Goal: Information Seeking & Learning: Compare options

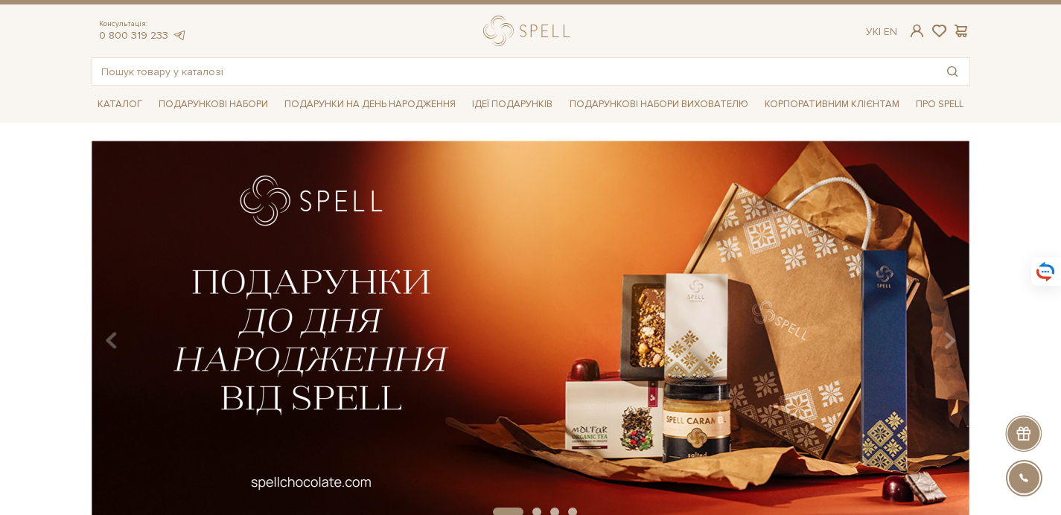
scroll to position [43, 0]
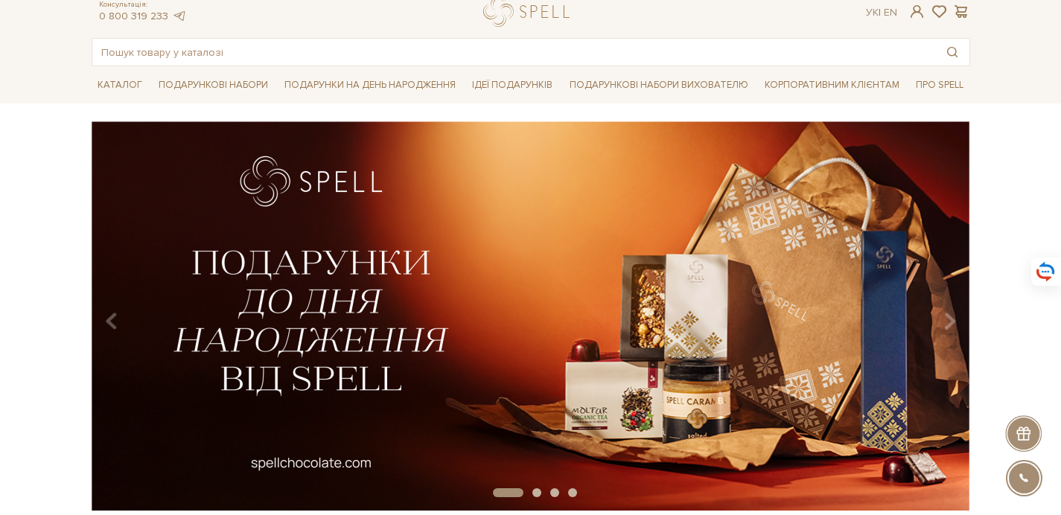
click at [388, 302] on img at bounding box center [530, 315] width 878 height 389
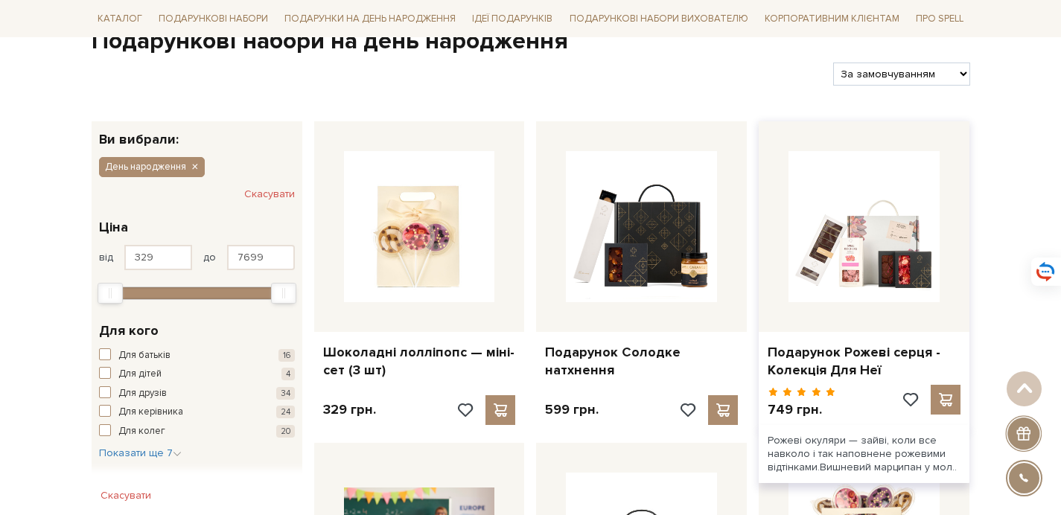
scroll to position [163, 0]
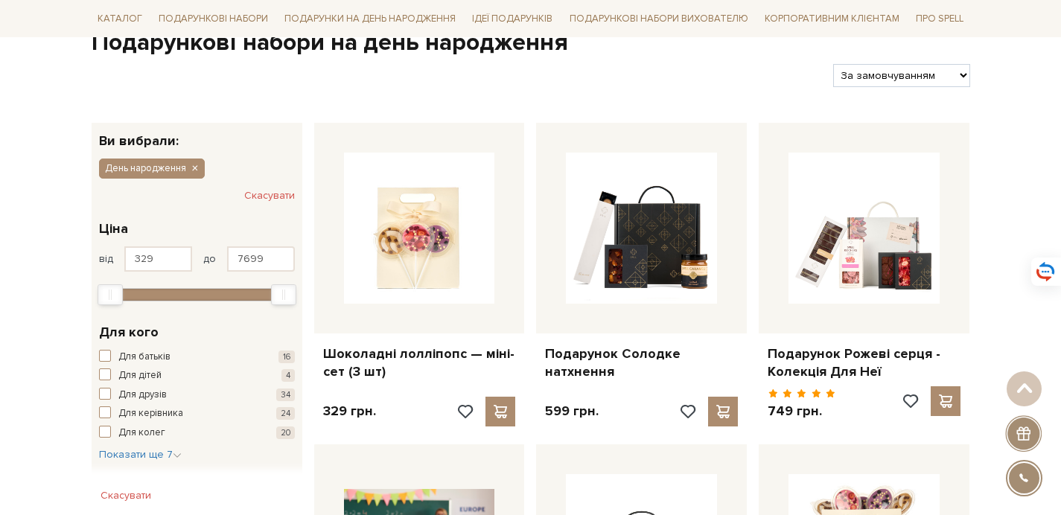
click at [915, 83] on select "За замовчуванням За Ціною (зростання) За Ціною (зменшення) Новинки За популярні…" at bounding box center [901, 75] width 136 height 23
select select "https://spellchocolate.com/our-productions/podarunkovi-box/den-narodzhennja?sor…"
click at [833, 64] on select "За замовчуванням За Ціною (зростання) За Ціною (зменшення) Новинки За популярні…" at bounding box center [901, 75] width 136 height 23
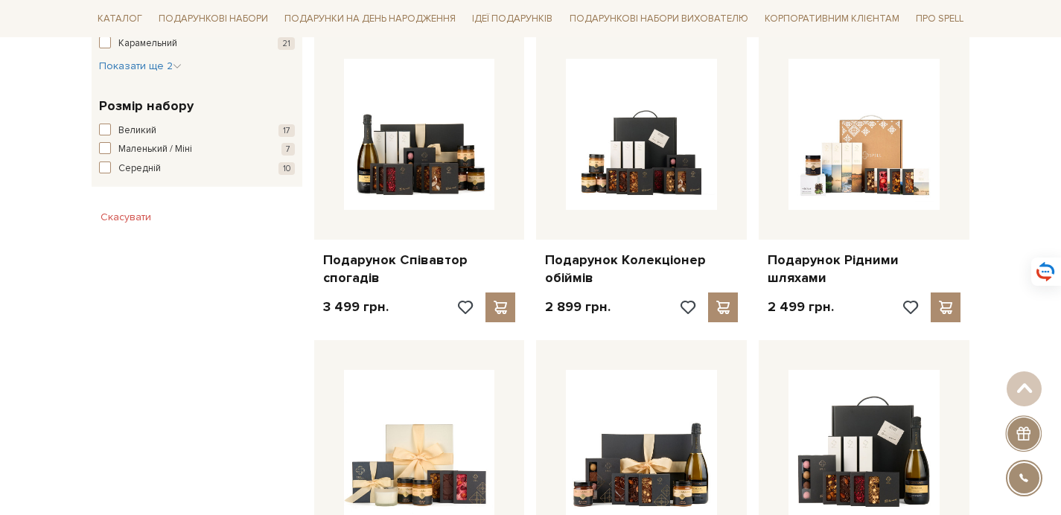
scroll to position [900, 0]
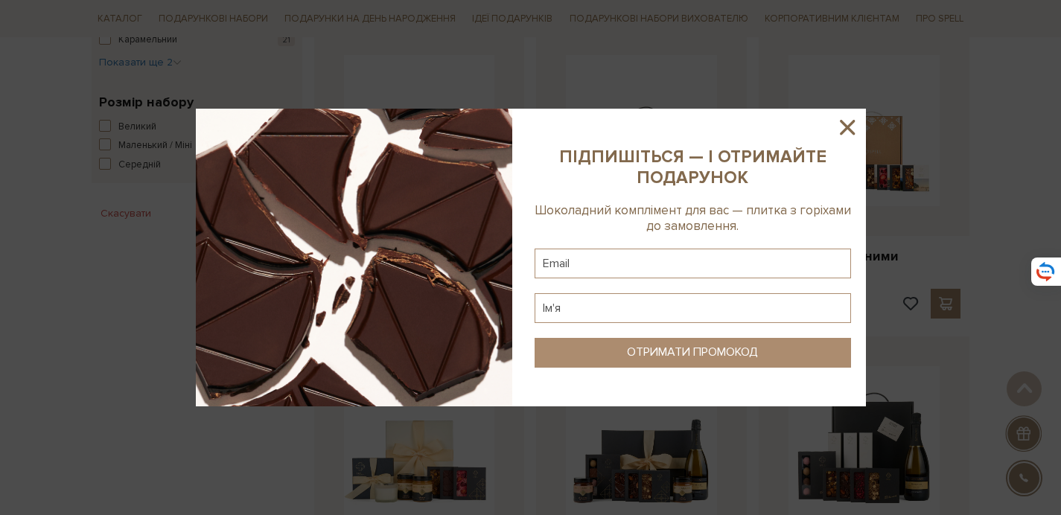
click at [847, 124] on icon at bounding box center [847, 127] width 25 height 25
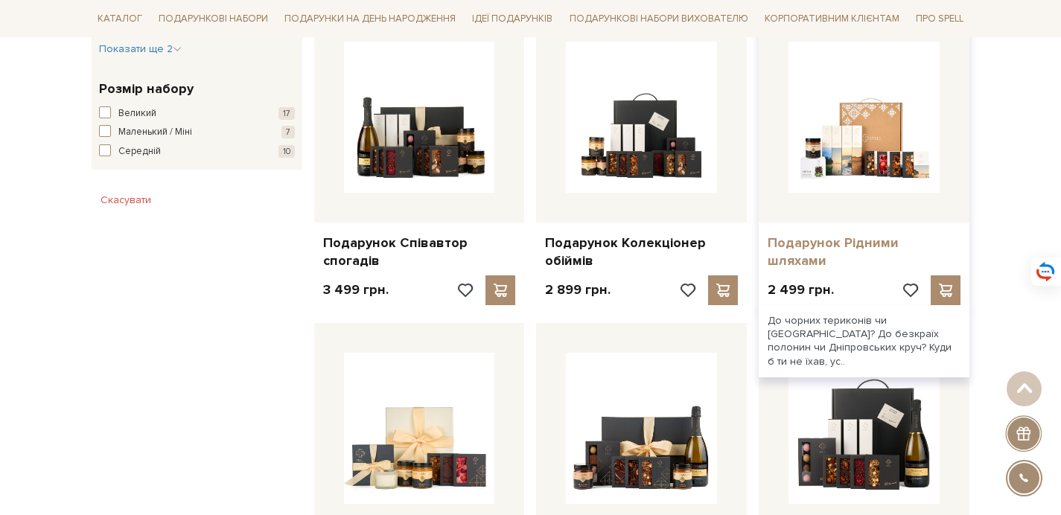
scroll to position [925, 0]
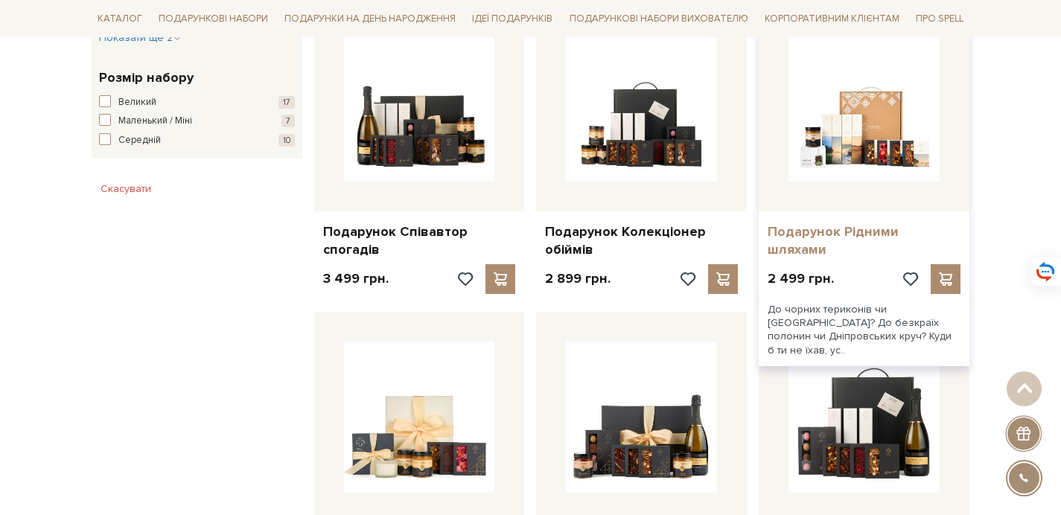
click at [839, 229] on link "Подарунок Рідними шляхами" at bounding box center [864, 240] width 193 height 35
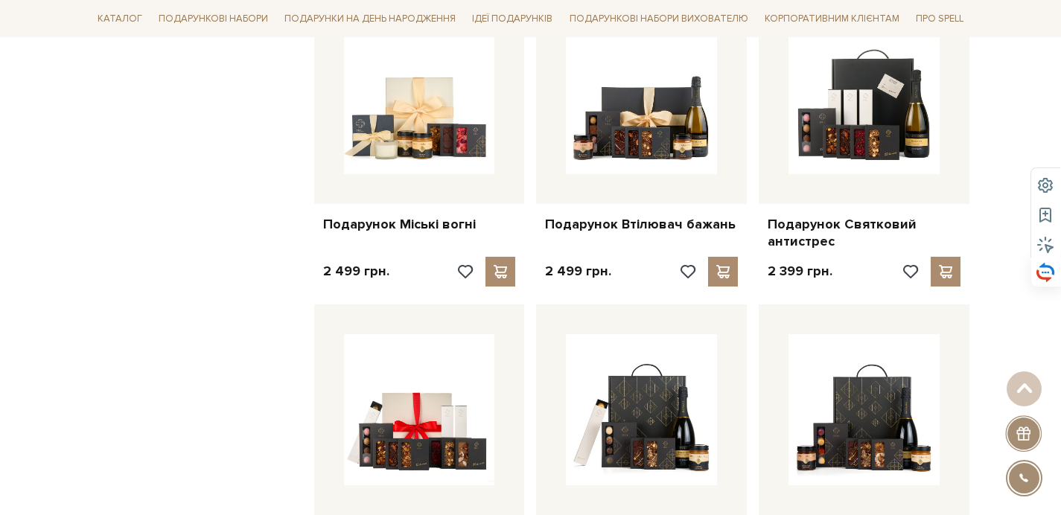
scroll to position [1247, 0]
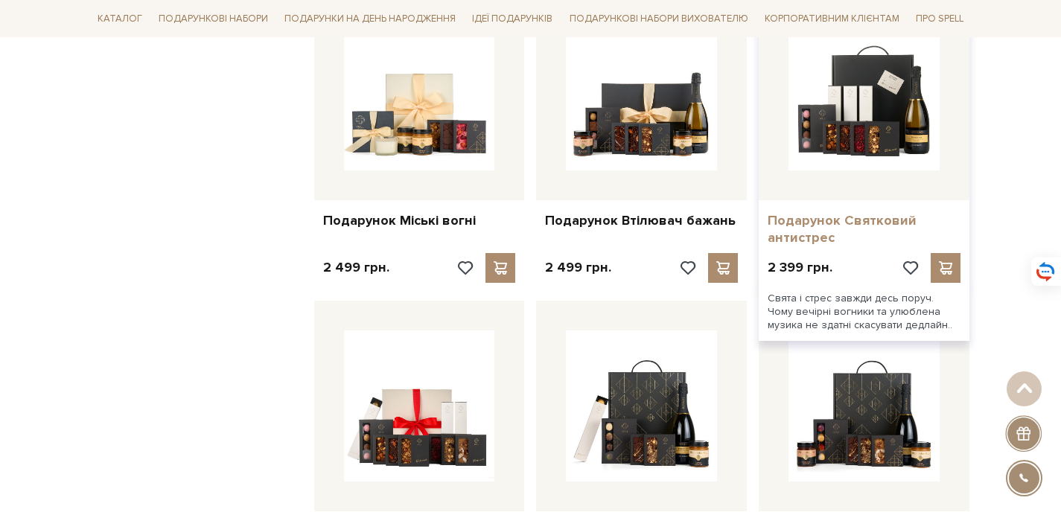
click at [785, 236] on link "Подарунок Святковий антистрес" at bounding box center [864, 229] width 193 height 35
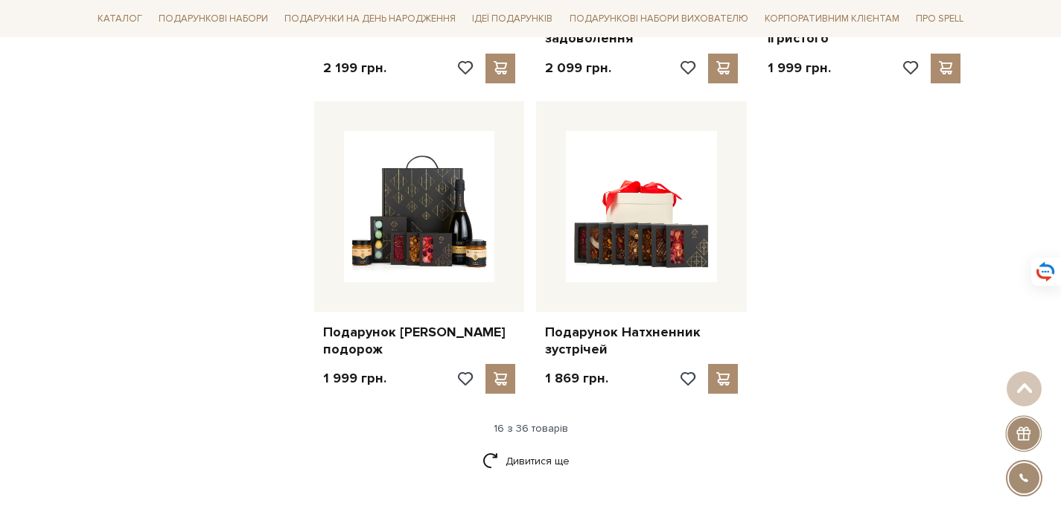
scroll to position [1764, 0]
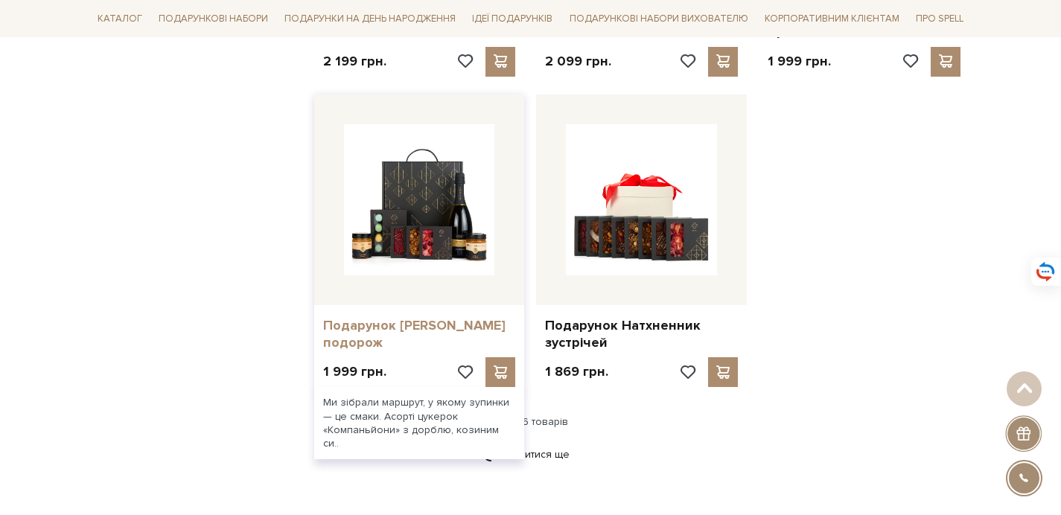
click at [441, 322] on link "Подарунок [PERSON_NAME] подорож" at bounding box center [419, 334] width 193 height 35
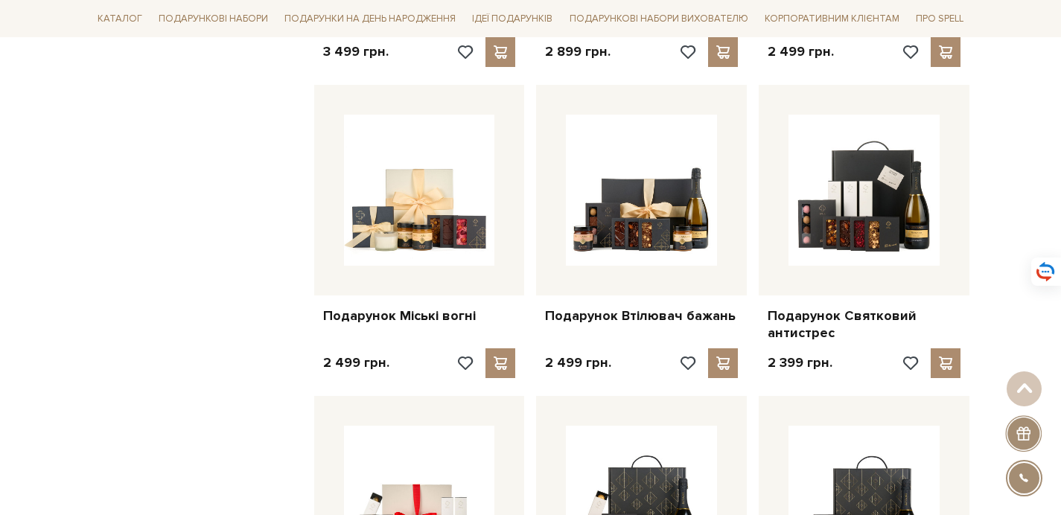
scroll to position [1150, 0]
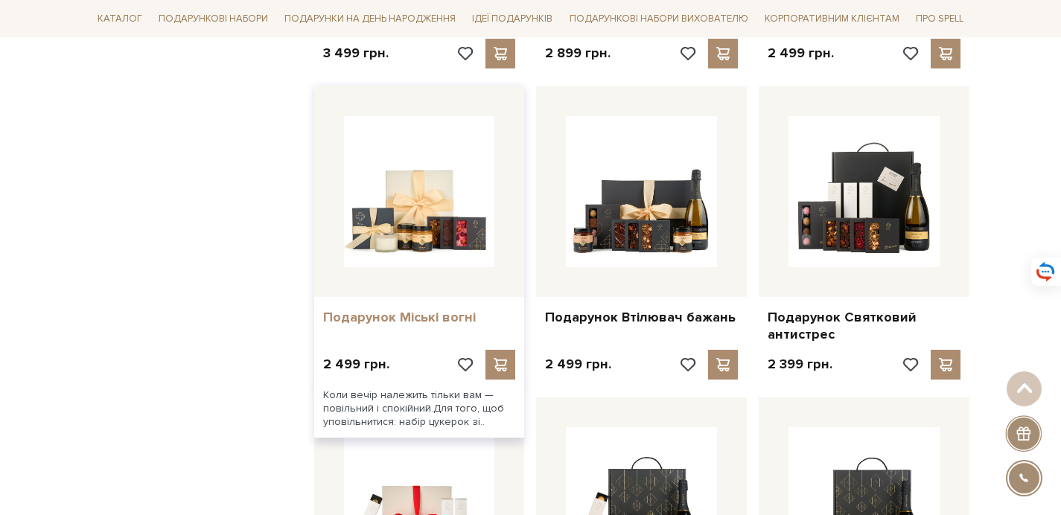
click at [424, 317] on link "Подарунок Міські вогні" at bounding box center [419, 317] width 193 height 17
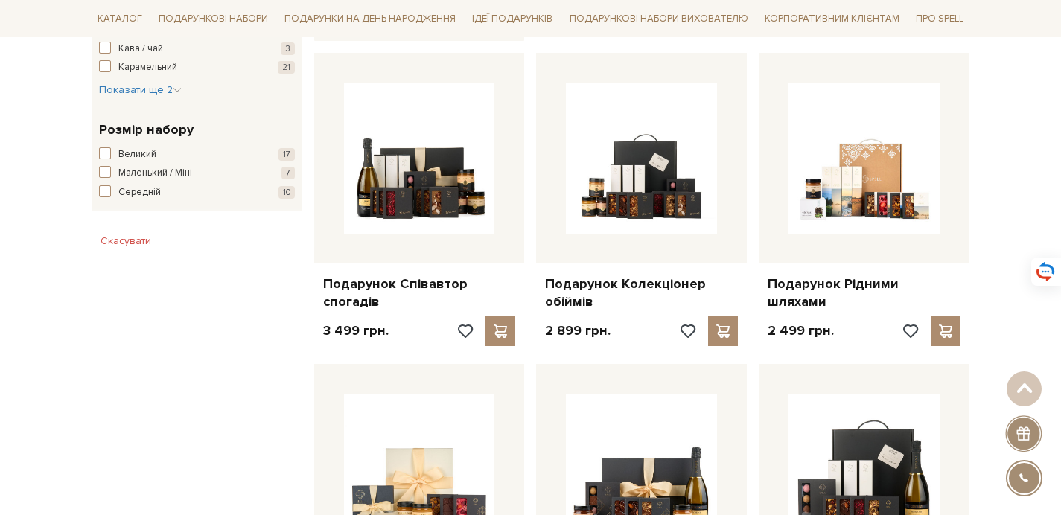
scroll to position [872, 0]
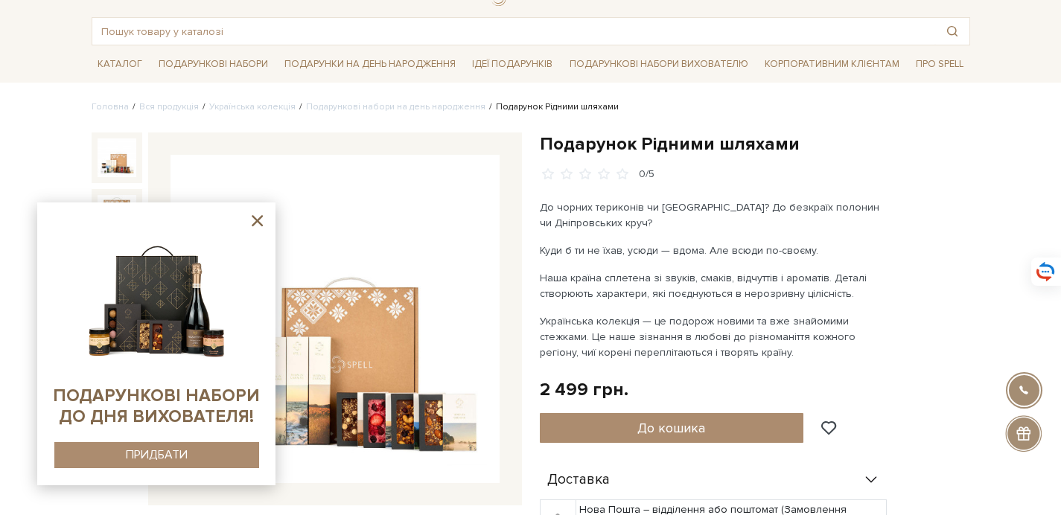
scroll to position [242, 0]
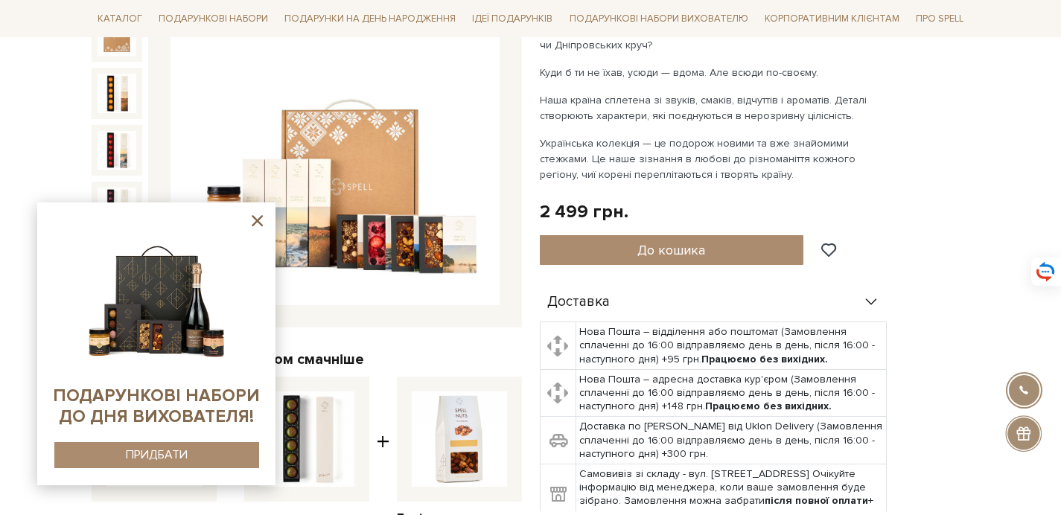
click at [262, 219] on icon at bounding box center [257, 220] width 19 height 19
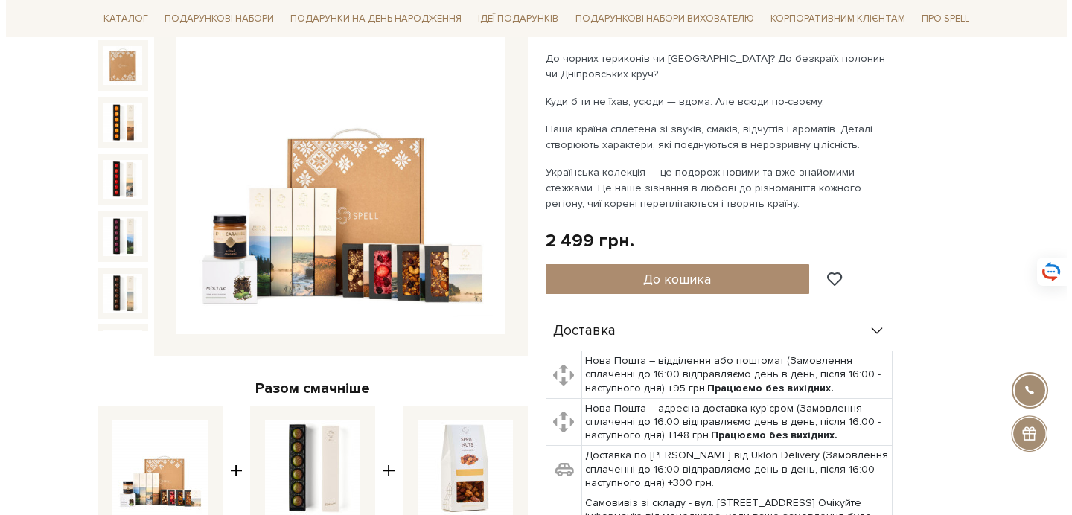
scroll to position [141, 0]
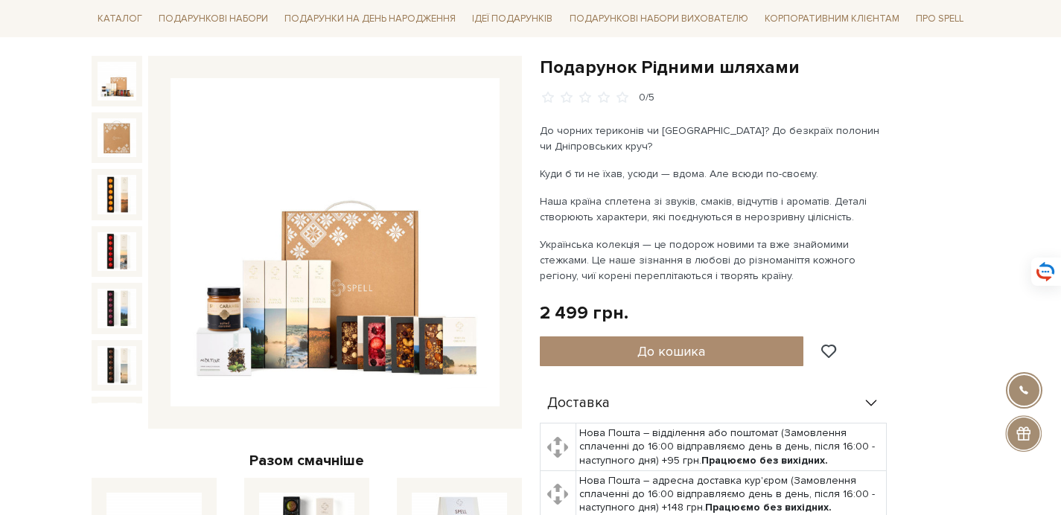
click at [343, 339] on img at bounding box center [334, 242] width 329 height 329
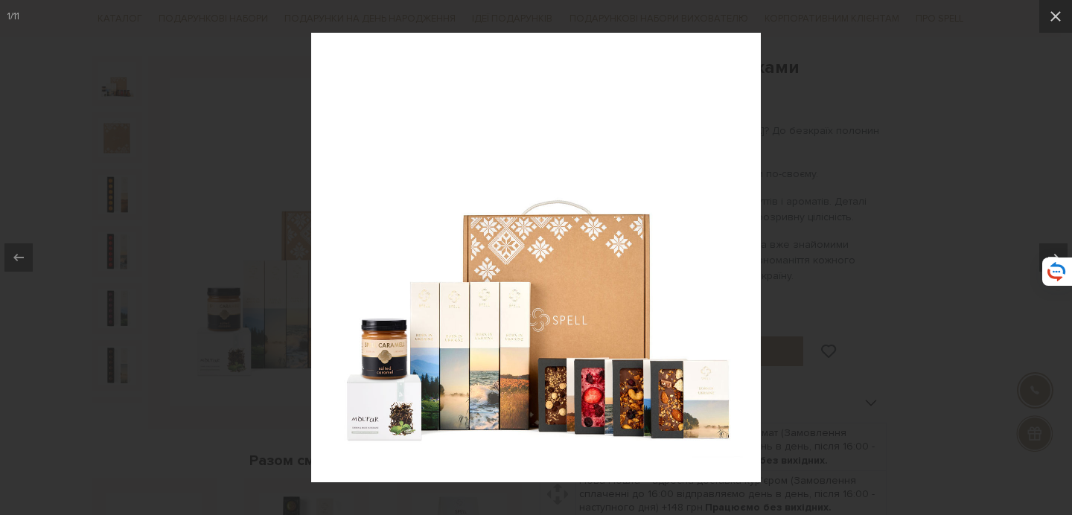
click at [846, 336] on div at bounding box center [536, 257] width 1072 height 515
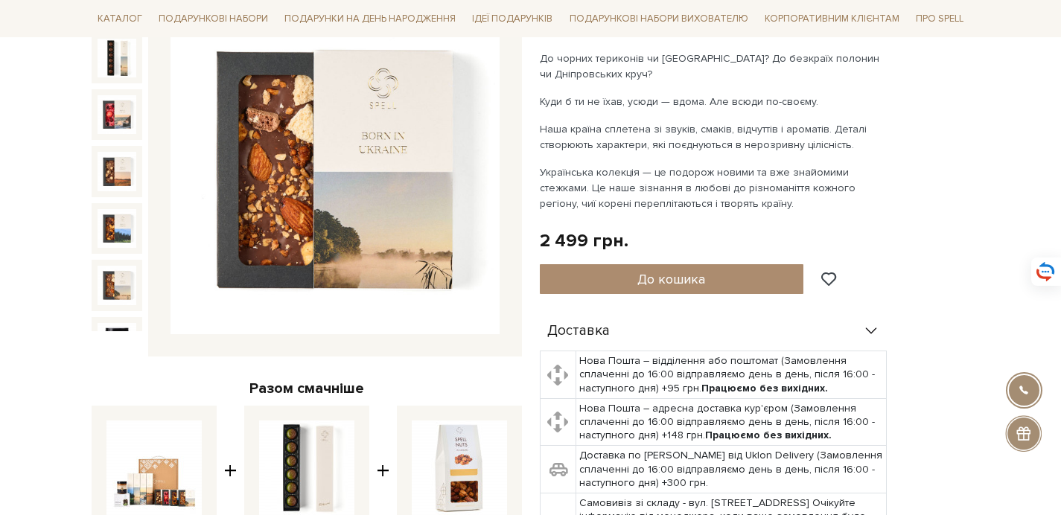
scroll to position [415, 0]
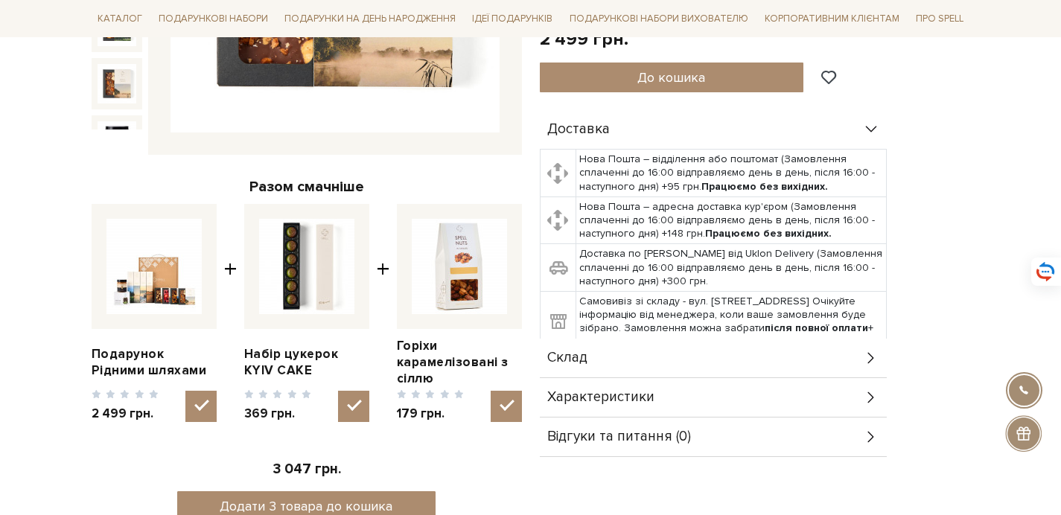
click at [788, 393] on div "Характеристики" at bounding box center [713, 397] width 347 height 39
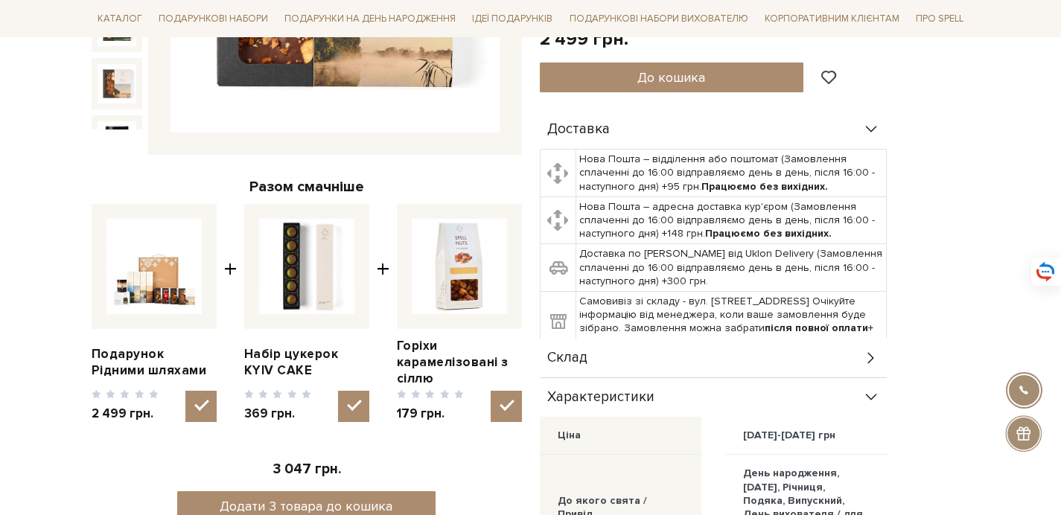
click at [777, 365] on div "Склад" at bounding box center [713, 358] width 347 height 39
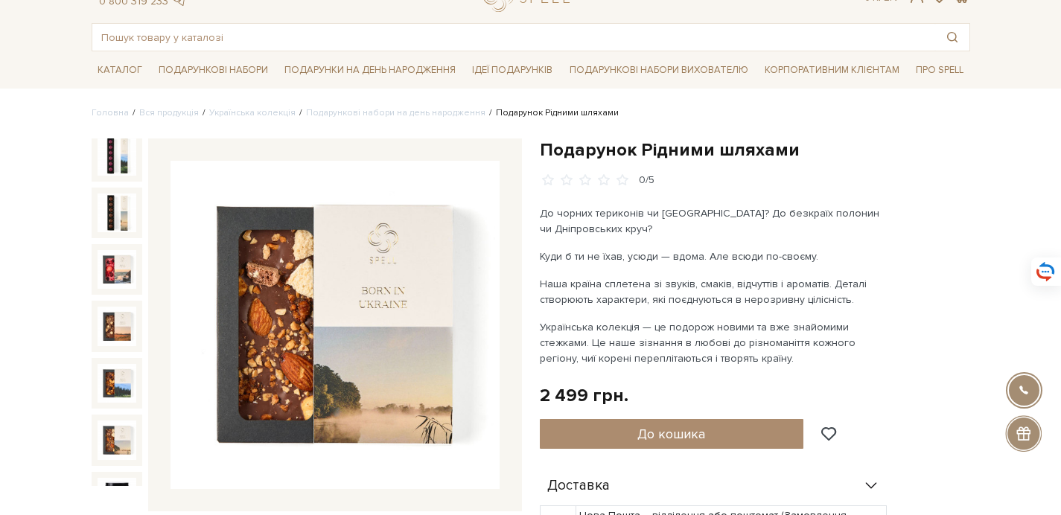
scroll to position [0, 0]
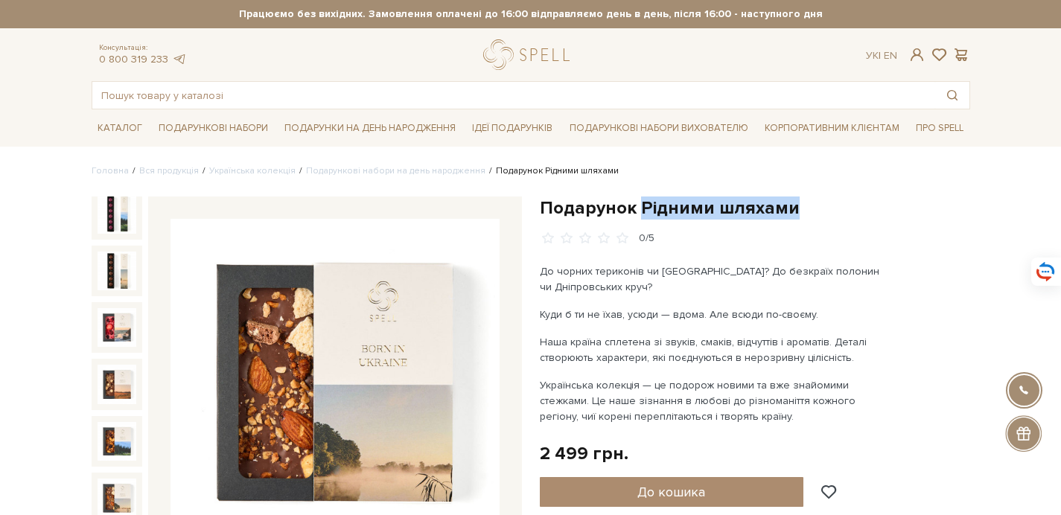
drag, startPoint x: 786, startPoint y: 203, endPoint x: 639, endPoint y: 215, distance: 147.9
click at [639, 215] on h1 "Подарунок Рідними шляхами" at bounding box center [755, 208] width 430 height 23
copy h1 "Рідними шляхами"
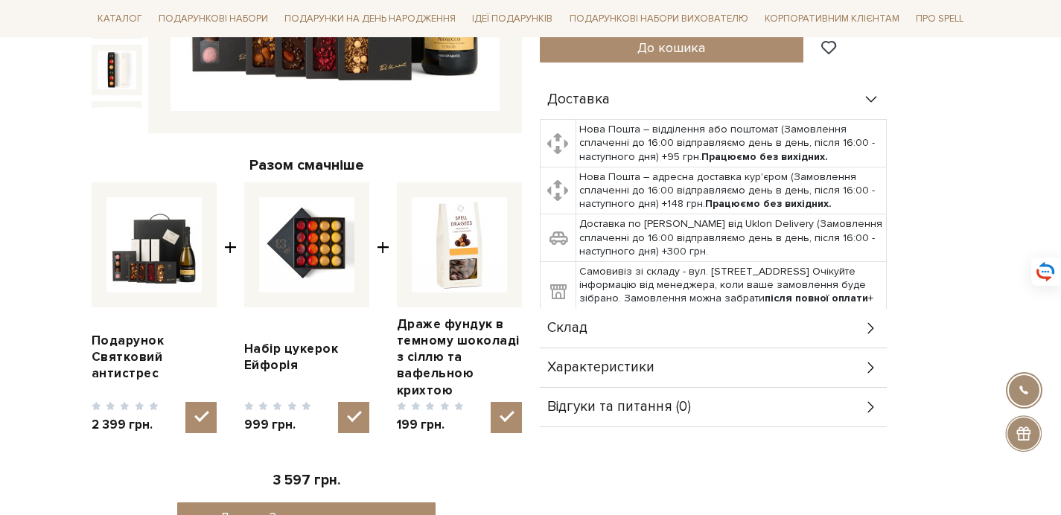
scroll to position [437, 0]
click at [782, 317] on div "Склад" at bounding box center [713, 327] width 347 height 39
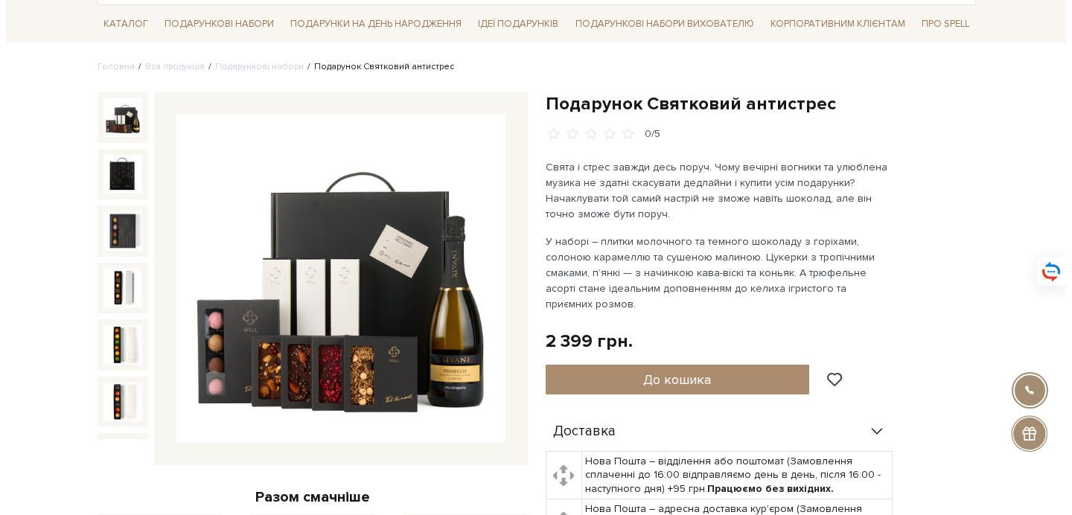
scroll to position [103, 0]
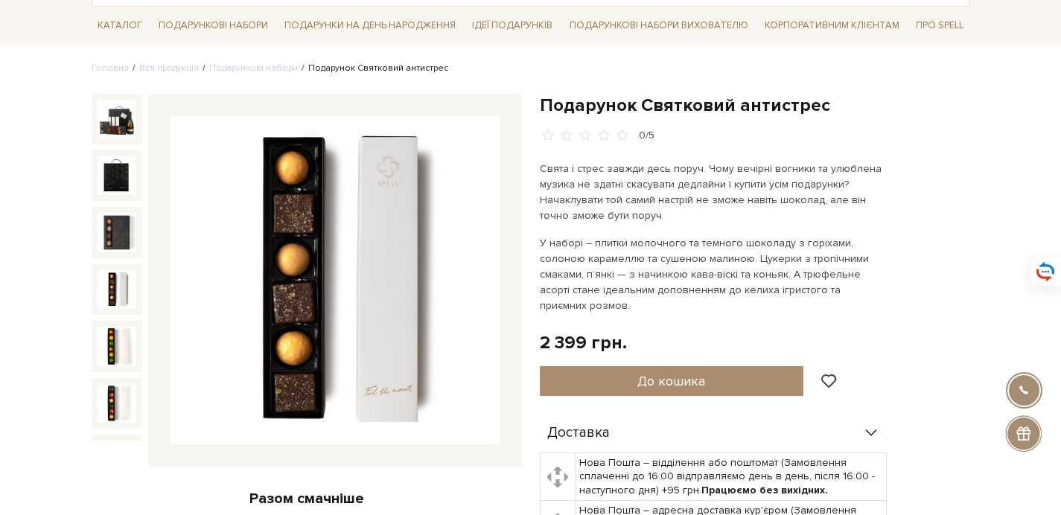
click at [120, 279] on img at bounding box center [117, 289] width 39 height 39
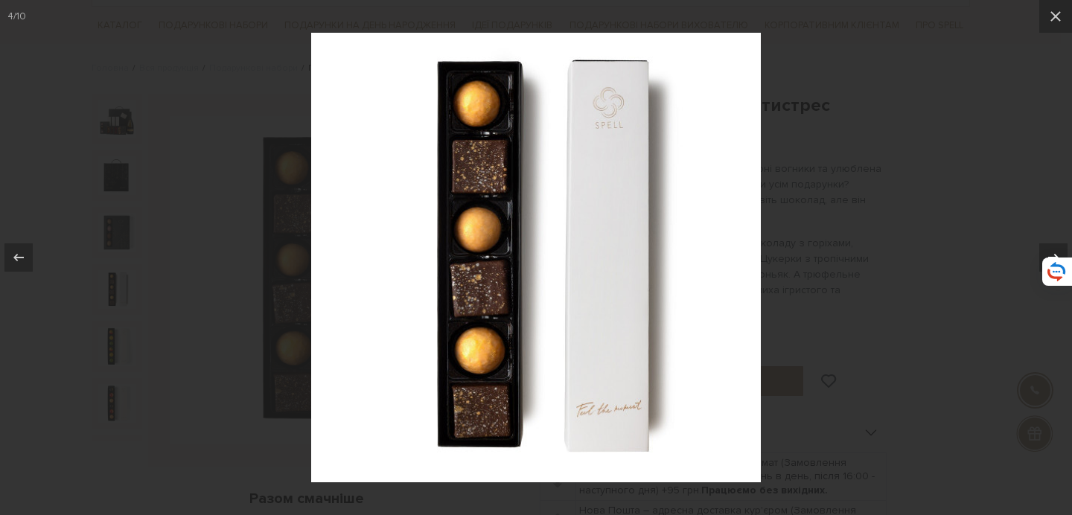
click at [1051, 246] on div at bounding box center [1053, 257] width 28 height 28
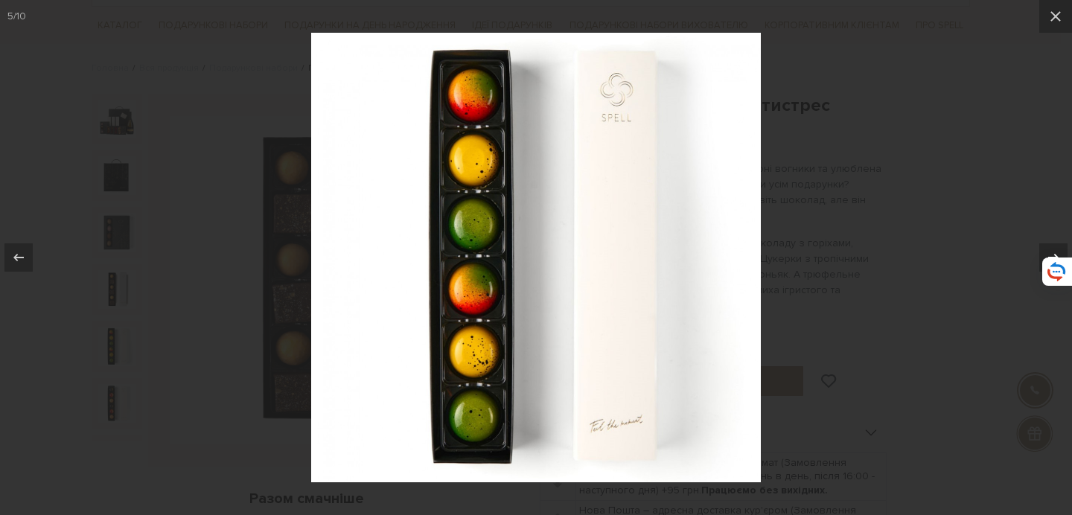
click at [1051, 246] on div at bounding box center [1053, 257] width 28 height 28
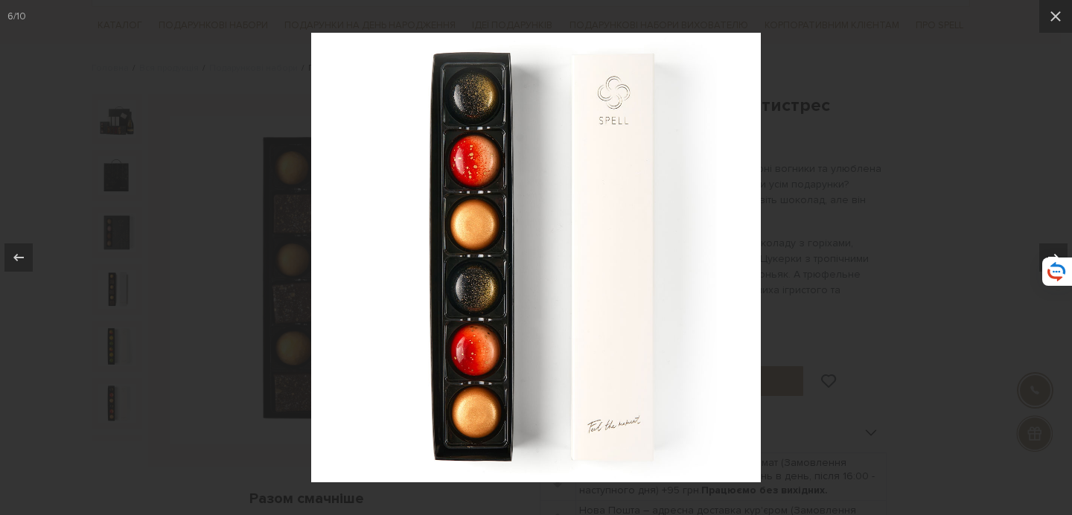
click at [1051, 246] on div at bounding box center [1053, 257] width 28 height 28
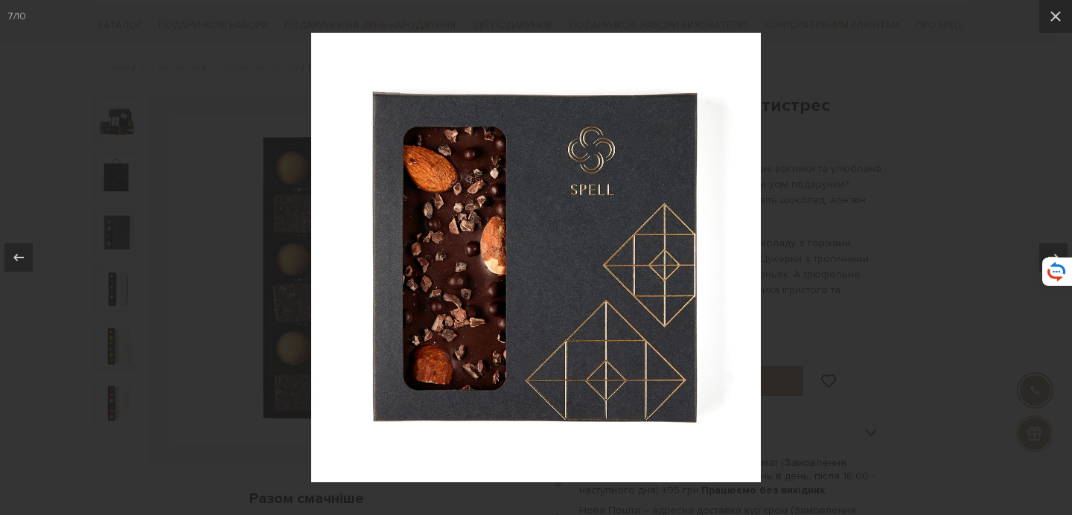
click at [913, 250] on div at bounding box center [536, 257] width 1072 height 515
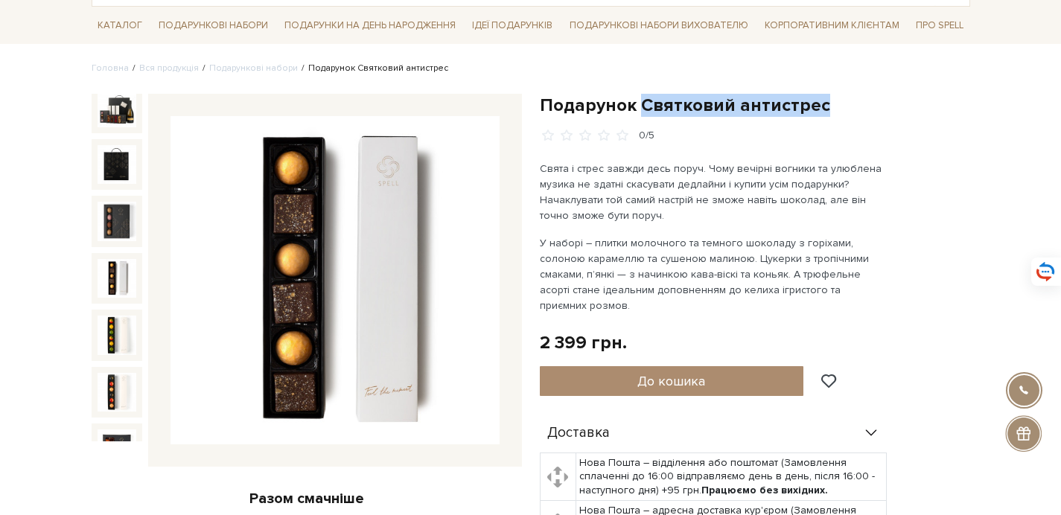
drag, startPoint x: 825, startPoint y: 105, endPoint x: 643, endPoint y: 109, distance: 181.7
click at [643, 109] on h1 "Подарунок Святковий антистрес" at bounding box center [755, 105] width 430 height 23
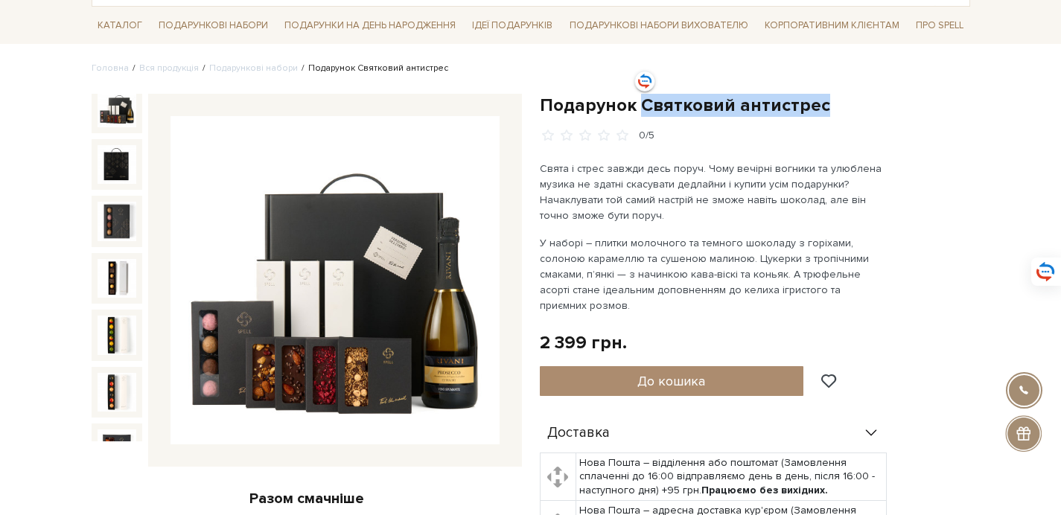
click at [103, 112] on img at bounding box center [117, 108] width 39 height 39
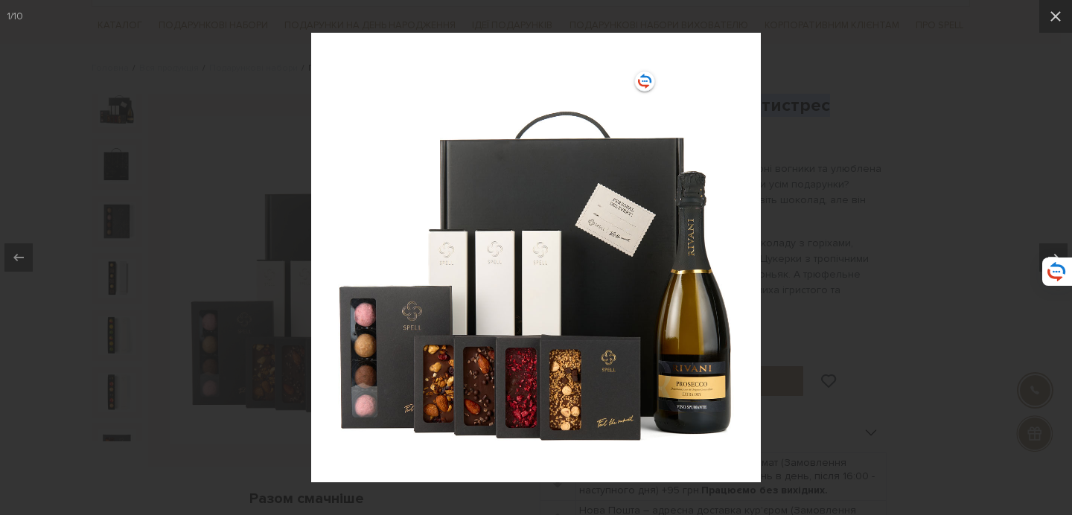
click at [972, 134] on div at bounding box center [536, 257] width 1072 height 515
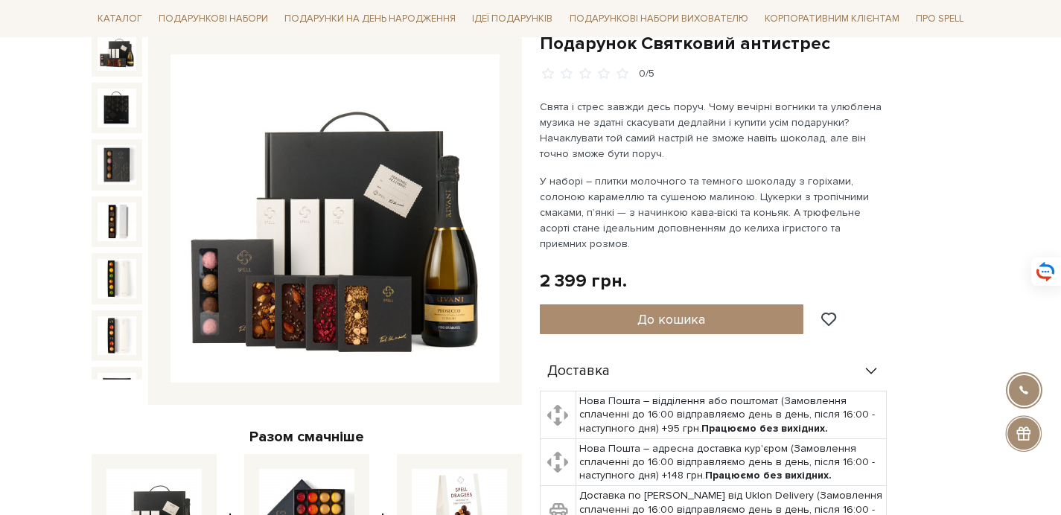
scroll to position [60, 0]
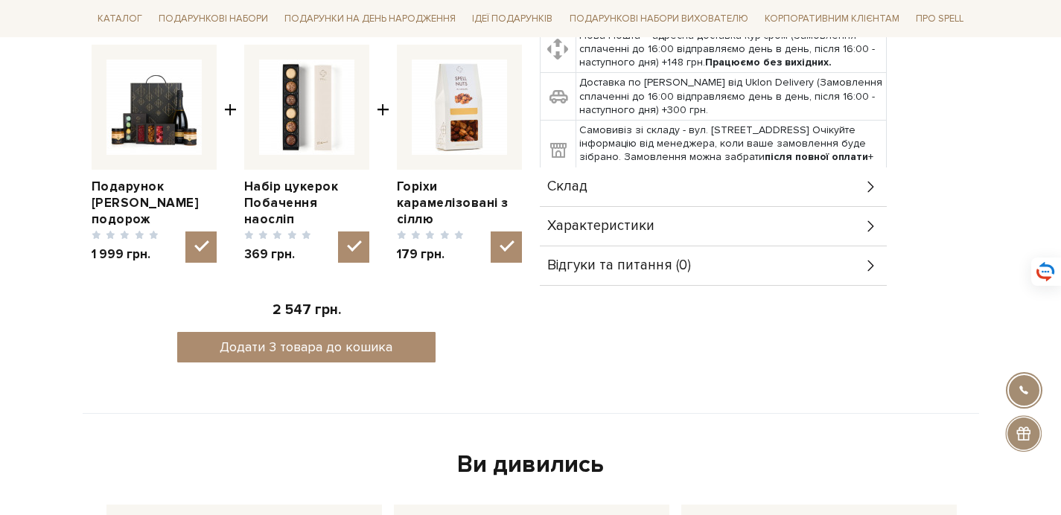
scroll to position [450, 0]
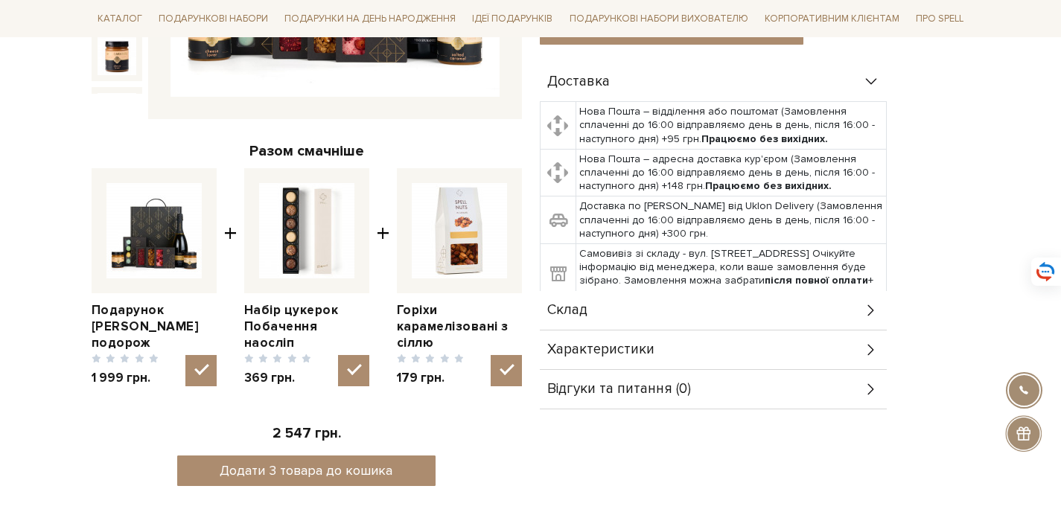
click at [831, 311] on div "Склад" at bounding box center [713, 310] width 347 height 39
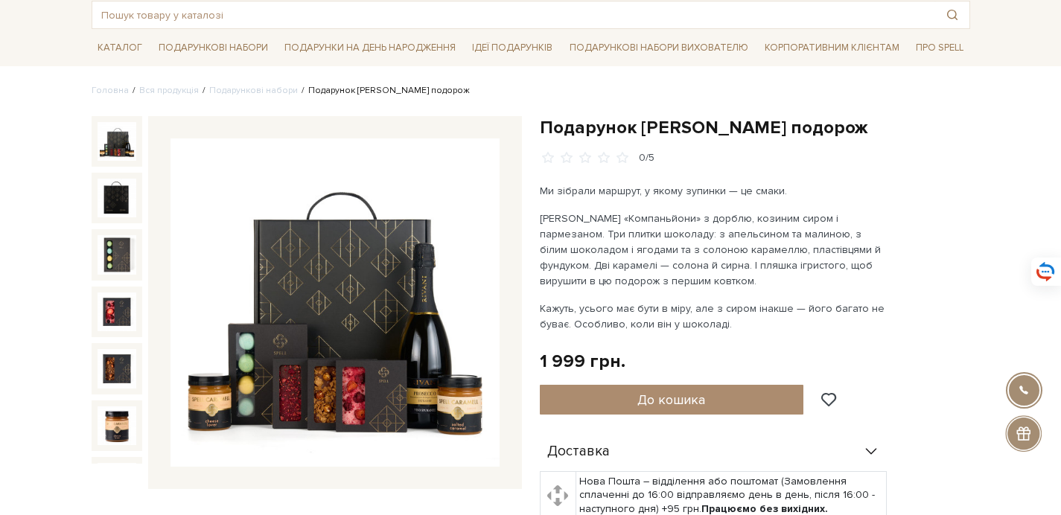
scroll to position [83, 0]
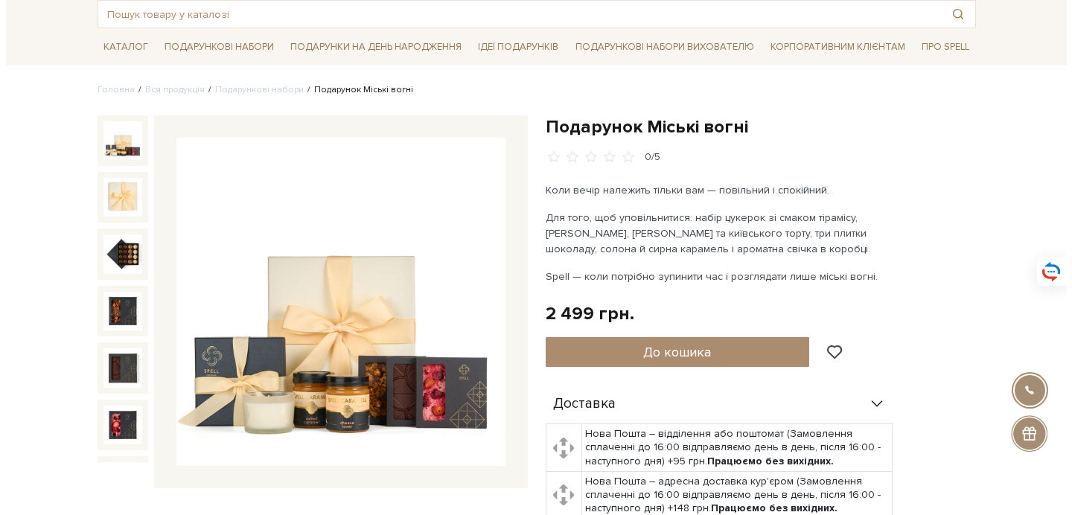
scroll to position [81, 0]
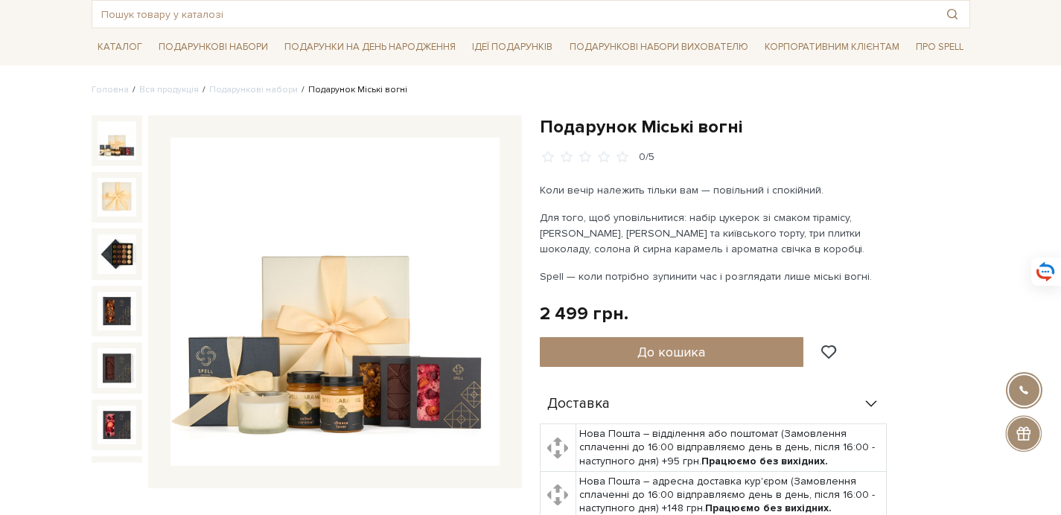
click at [293, 401] on img at bounding box center [334, 302] width 329 height 329
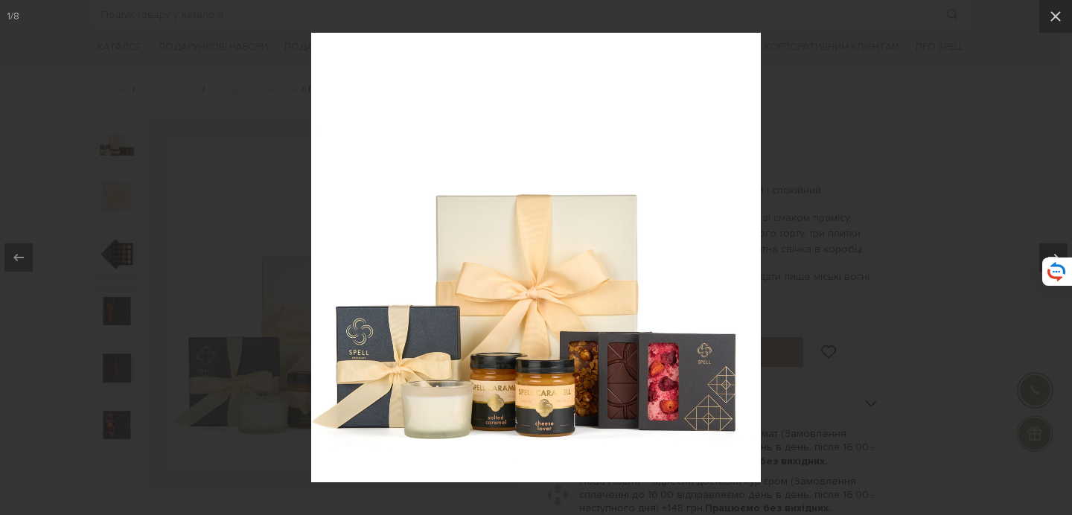
click at [880, 312] on div at bounding box center [536, 257] width 1072 height 515
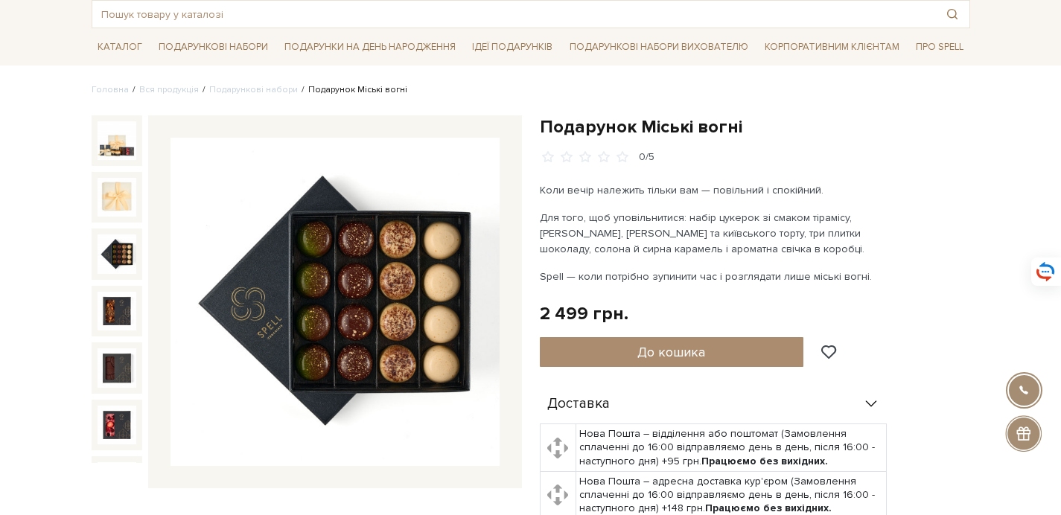
click at [111, 235] on img at bounding box center [117, 254] width 39 height 39
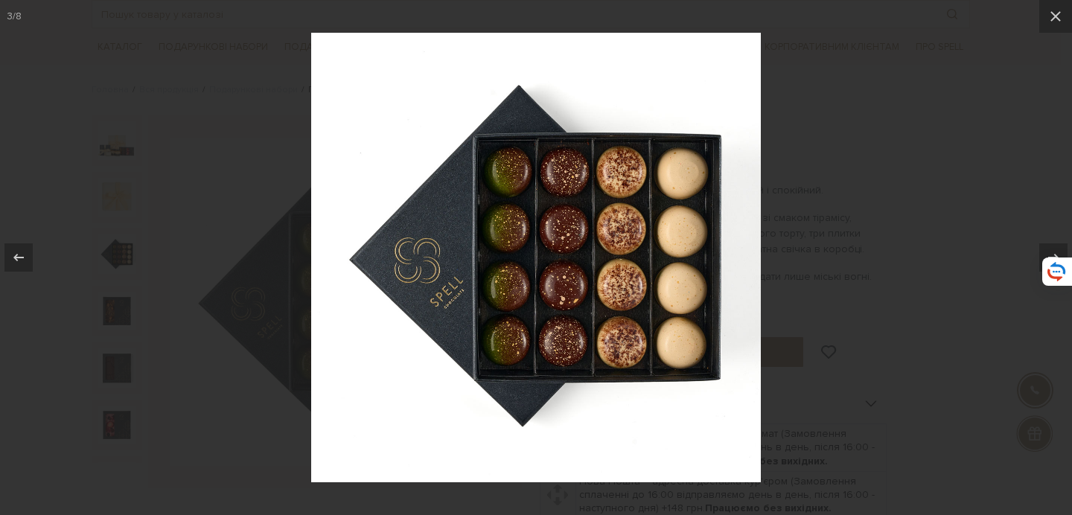
click at [218, 349] on div at bounding box center [536, 257] width 1072 height 515
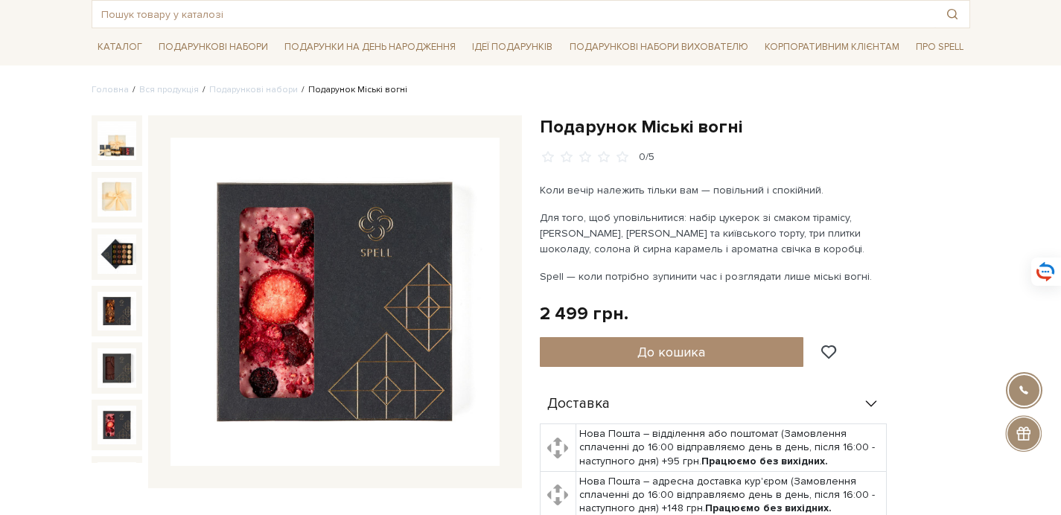
click at [123, 410] on img at bounding box center [117, 425] width 39 height 39
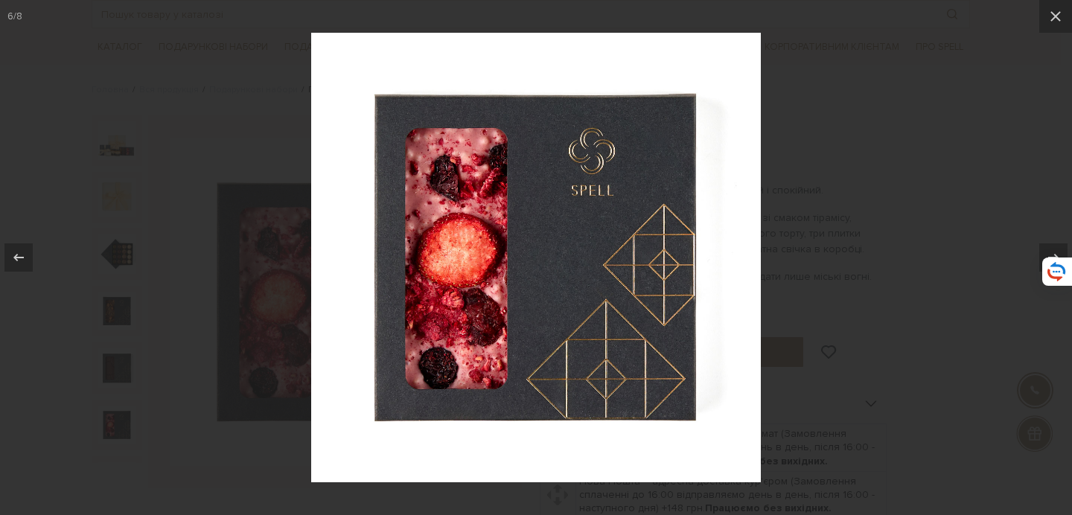
click at [282, 449] on div at bounding box center [536, 257] width 1072 height 515
